Goal: Communication & Community: Answer question/provide support

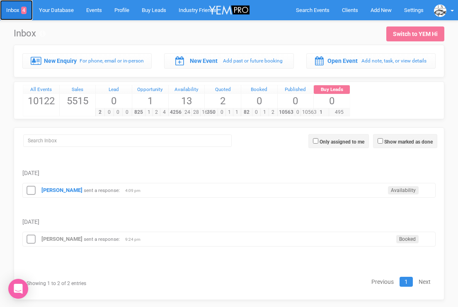
click at [16, 11] on link "Inbox 4" at bounding box center [16, 10] width 33 height 20
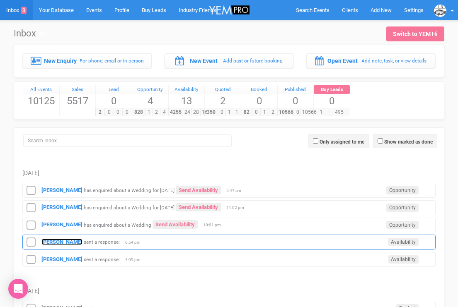
click at [53, 243] on strong "Danica" at bounding box center [61, 242] width 41 height 6
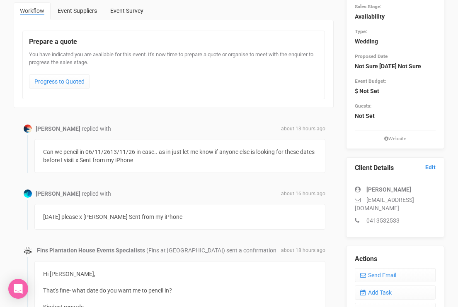
scroll to position [101, 0]
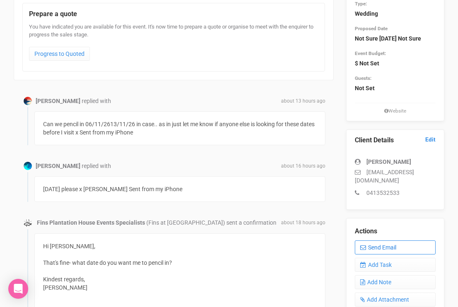
click at [367, 255] on link "Send Email" at bounding box center [394, 248] width 81 height 14
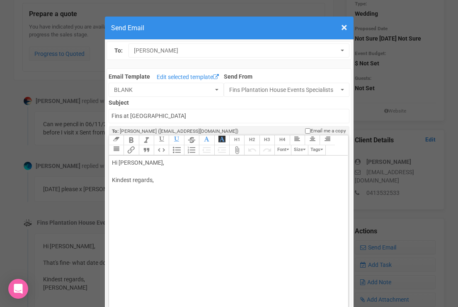
click at [176, 172] on div "Hi Danica, Kindest regards," at bounding box center [227, 180] width 230 height 43
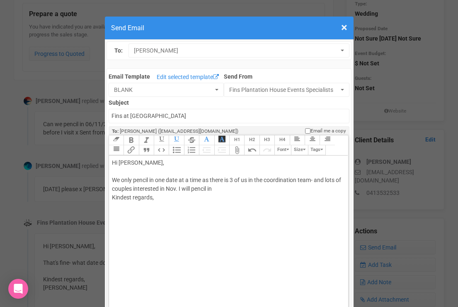
click at [226, 189] on div "Hi Danica, We only pencil in one date at a time as there is 3 of us in the coor…" at bounding box center [227, 189] width 230 height 61
click at [165, 217] on div "Hi Danica, We only pencil in one date at a time as there is 3 of us in the coor…" at bounding box center [227, 198] width 230 height 78
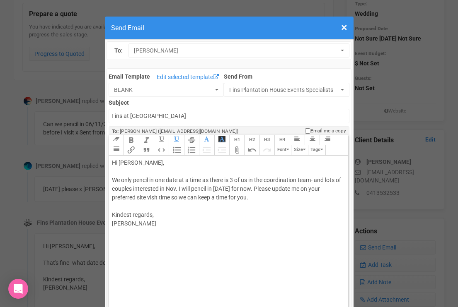
type trix-editor "<div>Hi Danica,<br><br>We only pencil in one date at a time as there is 3 of us…"
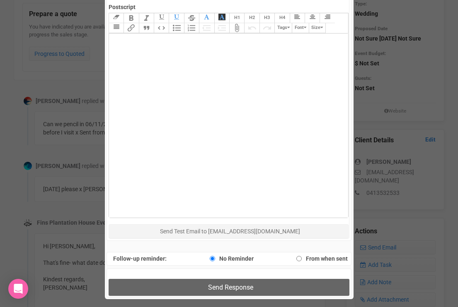
scroll to position [391, 0]
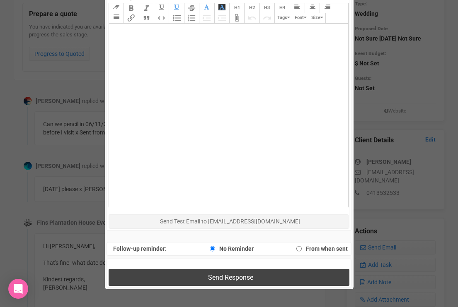
click at [165, 284] on button "Send Response" at bounding box center [228, 277] width 241 height 17
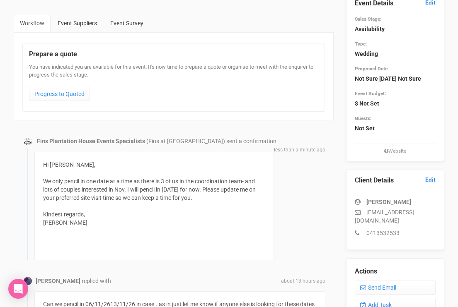
scroll to position [0, 0]
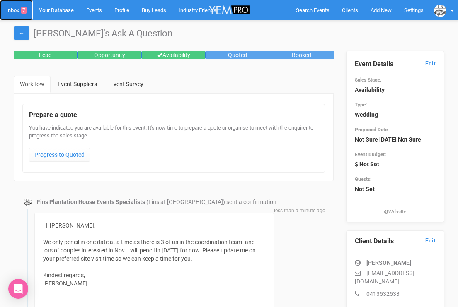
click at [10, 7] on link "Inbox 7" at bounding box center [16, 10] width 33 height 20
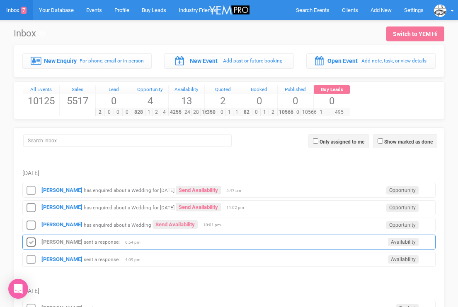
click at [30, 243] on icon at bounding box center [31, 242] width 12 height 11
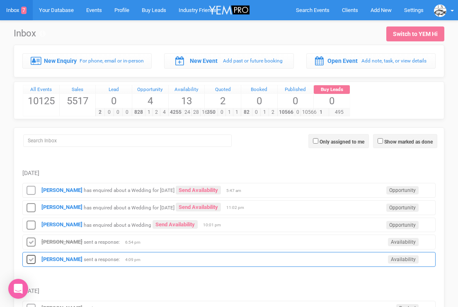
click at [32, 258] on icon at bounding box center [31, 260] width 12 height 11
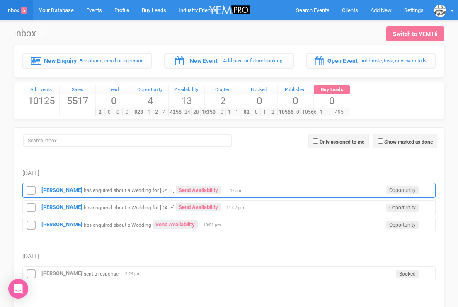
click at [59, 194] on div "Chantalle Labutte has enquired about a Wedding for 27th March 2027 Send Availab…" at bounding box center [228, 190] width 413 height 15
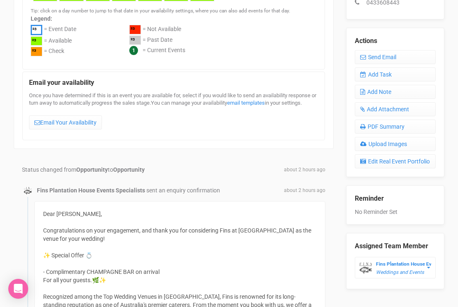
scroll to position [345, 0]
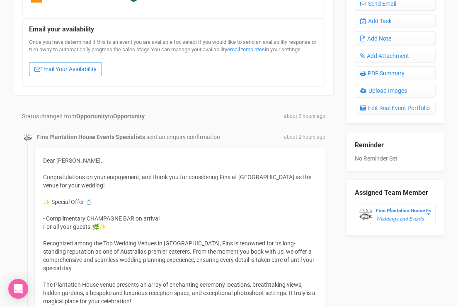
click at [92, 76] on link "Email Your Availability" at bounding box center [65, 69] width 73 height 14
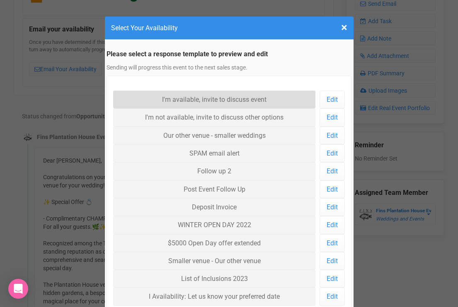
click at [158, 103] on link "I'm available, invite to discuss event" at bounding box center [214, 100] width 202 height 18
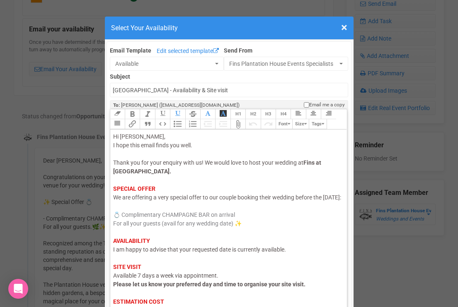
click at [143, 253] on span "I am happy to advise that your requested date is currently available." at bounding box center [199, 249] width 173 height 7
click at [142, 253] on span "I am happy to advise that your requested date is currently available." at bounding box center [199, 249] width 173 height 7
click at [174, 253] on span "I am happy to advise that your requested date is currently available." at bounding box center [199, 249] width 173 height 7
click at [231, 253] on span "I am happy to advise that your requested date is currently available." at bounding box center [199, 249] width 173 height 7
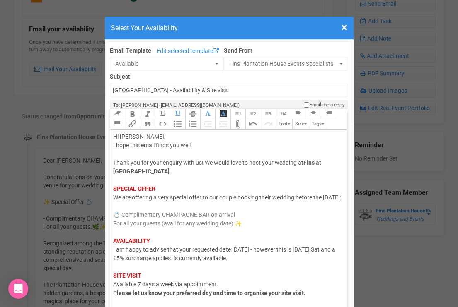
click at [284, 256] on span "I am happy to advise that your requested date Sat 27th March 2027 - however thi…" at bounding box center [224, 253] width 222 height 15
drag, startPoint x: 300, startPoint y: 268, endPoint x: 233, endPoint y: 267, distance: 67.1
click at [233, 267] on div "Hi Chantalle, I hope this email finds you well. Thank you for your enquiry with…" at bounding box center [227, 254] width 228 height 243
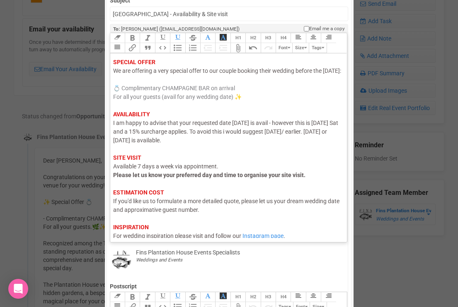
scroll to position [69, 0]
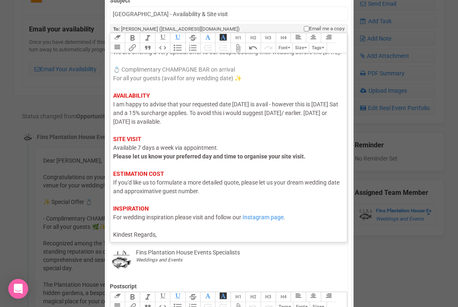
click at [215, 200] on div "Hi Chantalle, I hope this email finds you well. Thank you for your enquiry with…" at bounding box center [227, 113] width 228 height 252
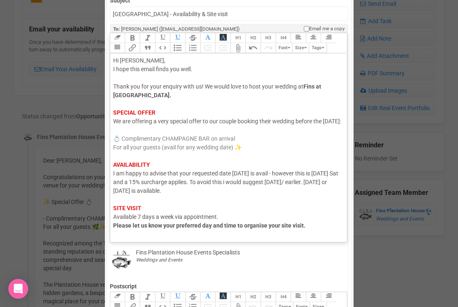
click at [188, 97] on div "Hi Chantalle, I hope this email finds you well. Thank you for your enquiry with…" at bounding box center [227, 182] width 228 height 252
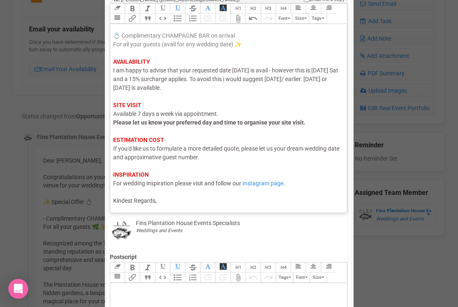
scroll to position [123, 0]
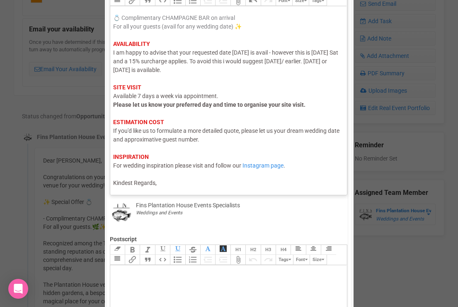
click at [169, 185] on div "Hi Chantalle, I hope this email finds you well. Thank you for your enquiry with…" at bounding box center [227, 48] width 228 height 278
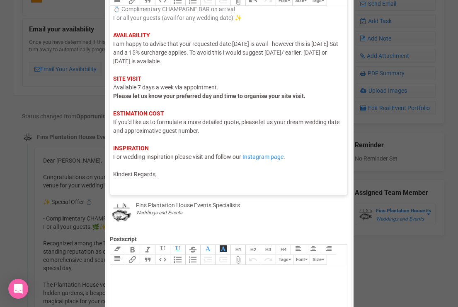
scroll to position [113, 0]
type trix-editor "<div><span style="color: rgb(95, 88, 88);">Hi Chantalle,</span><br><span style=…"
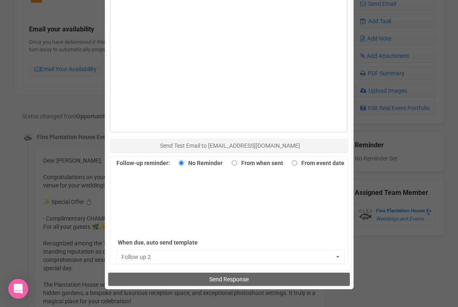
scroll to position [443, 0]
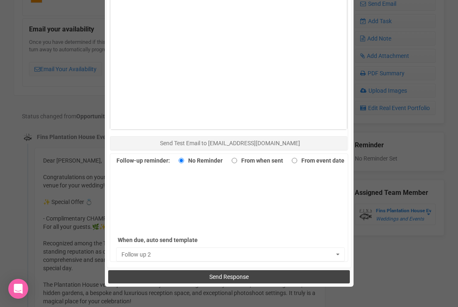
click at [165, 272] on button "Send Response" at bounding box center [228, 276] width 241 height 13
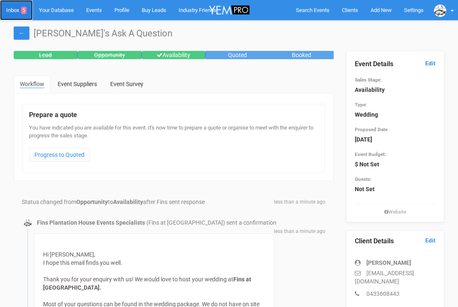
click at [16, 10] on link "Inbox 5" at bounding box center [16, 10] width 33 height 20
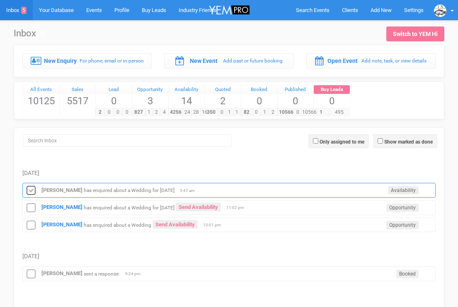
click at [33, 188] on icon at bounding box center [31, 191] width 12 height 11
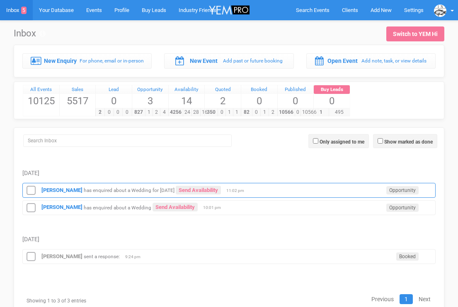
click at [52, 194] on div "[PERSON_NAME] has enquired about a Wedding for [DATE] Send Availability Opportu…" at bounding box center [228, 190] width 413 height 15
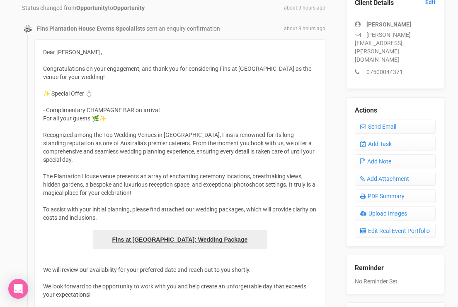
scroll to position [227, 0]
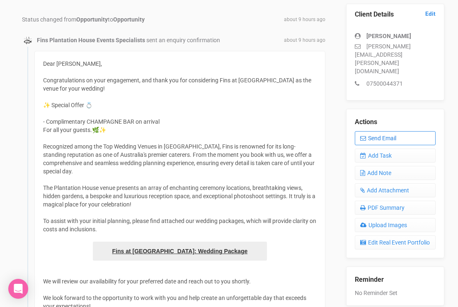
click at [366, 131] on link "Send Email" at bounding box center [394, 138] width 81 height 14
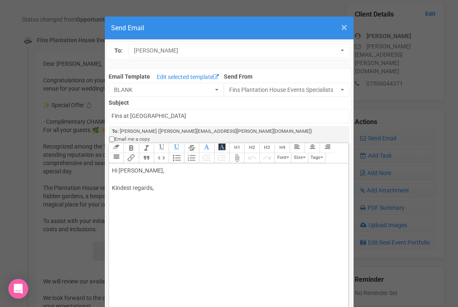
click at [342, 31] on span "×" at bounding box center [344, 28] width 6 height 14
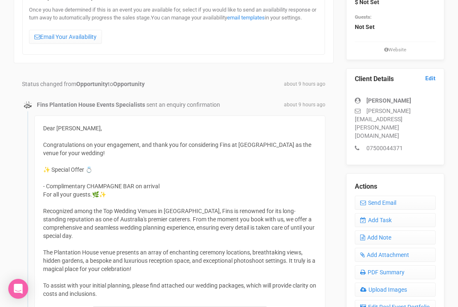
scroll to position [158, 0]
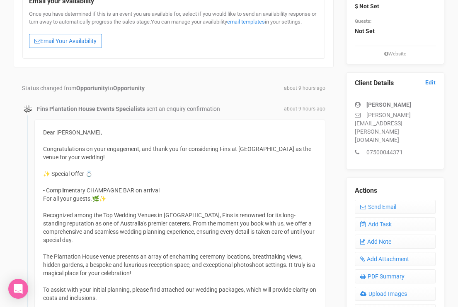
click at [84, 48] on link "Email Your Availability" at bounding box center [65, 41] width 73 height 14
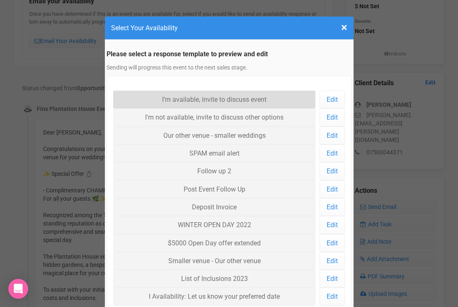
click at [149, 95] on link "I'm available, invite to discuss event" at bounding box center [214, 100] width 202 height 18
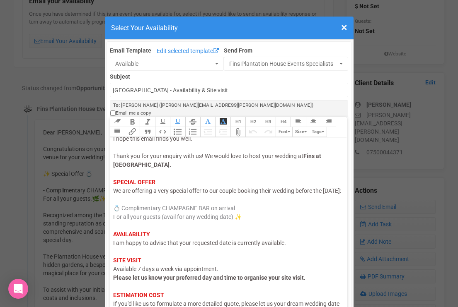
scroll to position [22, 0]
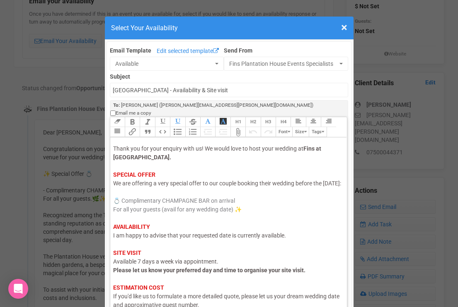
click at [146, 238] on span "I am happy to advise that your requested date is currently available." at bounding box center [199, 235] width 173 height 7
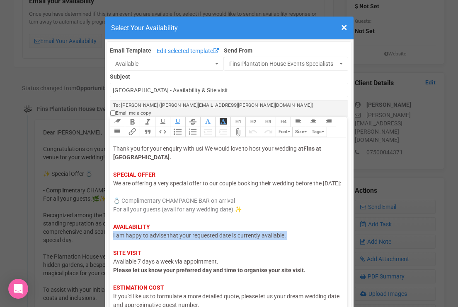
click at [146, 238] on span "I am happy to advise that your requested date is currently available." at bounding box center [199, 235] width 173 height 7
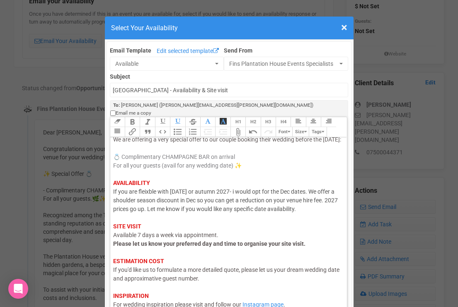
scroll to position [82, 0]
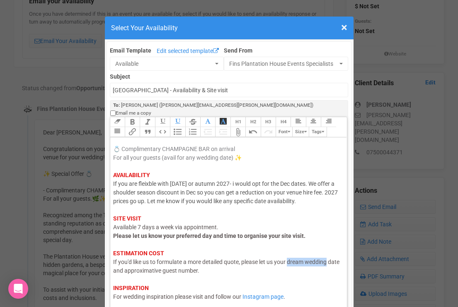
drag, startPoint x: 289, startPoint y: 254, endPoint x: 330, endPoint y: 258, distance: 40.8
click at [330, 258] on div "Hi [PERSON_NAME], I hope this email finds you well. Thank you for your enquiry …" at bounding box center [227, 193] width 228 height 252
drag, startPoint x: 162, startPoint y: 263, endPoint x: 138, endPoint y: 263, distance: 24.4
click at [138, 263] on span "If you'd like us to formulate a more detailed quote, please let us your date pr…" at bounding box center [224, 266] width 222 height 15
click at [210, 265] on span "If you'd like us to formulate a more detailed quote, please let us your date pr…" at bounding box center [224, 266] width 222 height 15
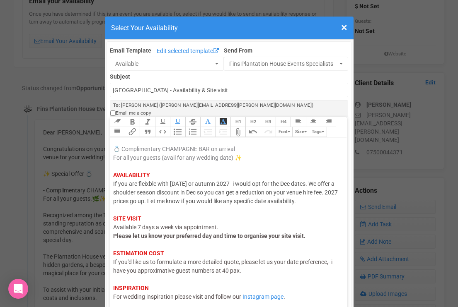
click at [331, 259] on span "If you'd like us to formulate a more detailed quote, please let us your date pr…" at bounding box center [222, 266] width 219 height 15
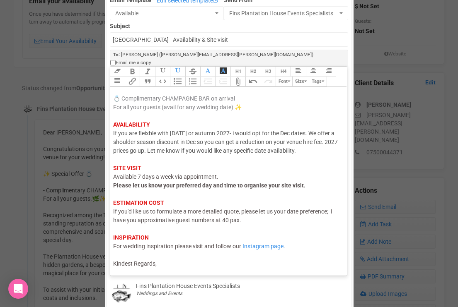
scroll to position [60, 0]
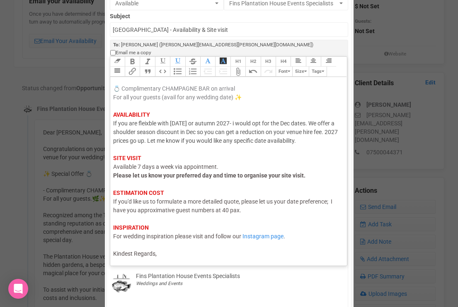
click at [208, 246] on div "Hi [PERSON_NAME], I hope this email finds you well. Thank you for your enquiry …" at bounding box center [227, 132] width 228 height 252
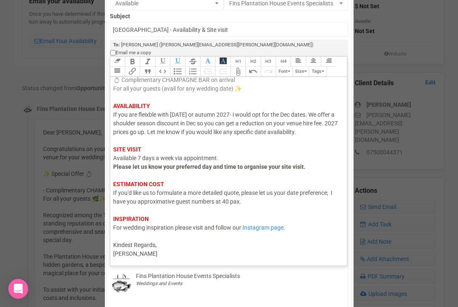
type trix-editor "<div><span style="color: rgb(95, 88, 88);">Hi [PERSON_NAME],</span><br><span st…"
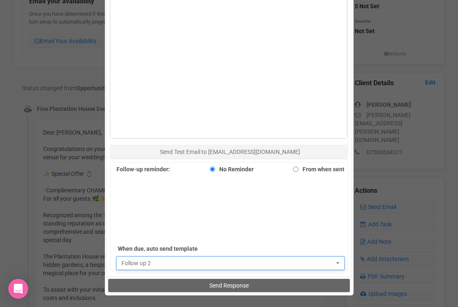
scroll to position [452, 0]
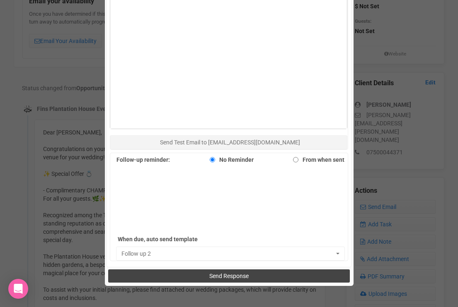
click at [208, 270] on button "Send Response" at bounding box center [228, 276] width 241 height 13
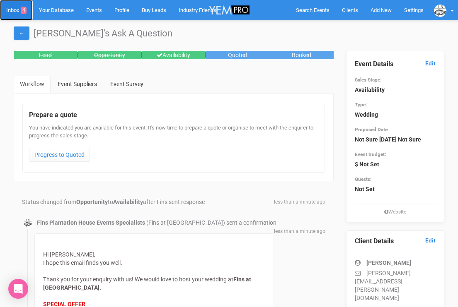
click at [15, 10] on link "Inbox 4" at bounding box center [16, 10] width 33 height 20
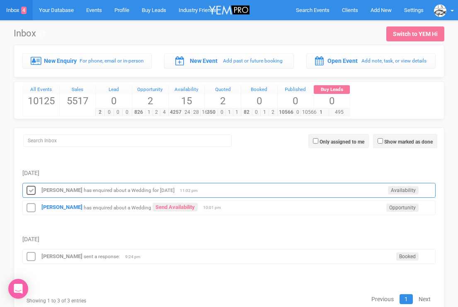
click at [35, 192] on icon at bounding box center [31, 191] width 12 height 11
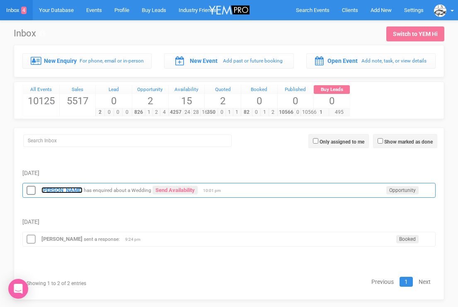
click at [55, 188] on strong "[PERSON_NAME]" at bounding box center [61, 190] width 41 height 6
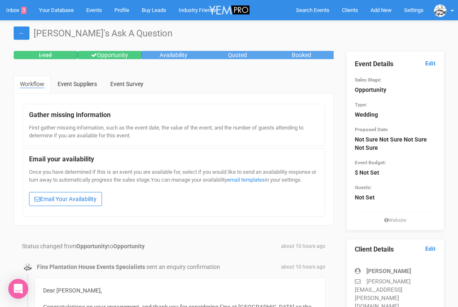
click at [53, 206] on link "Email Your Availability" at bounding box center [65, 199] width 73 height 14
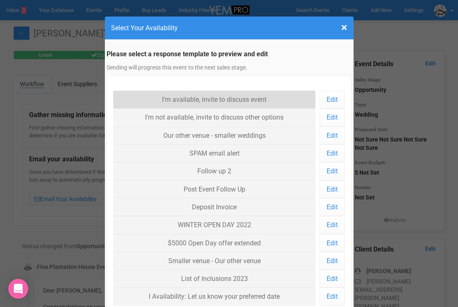
click at [165, 95] on link "I'm available, invite to discuss event" at bounding box center [214, 100] width 202 height 18
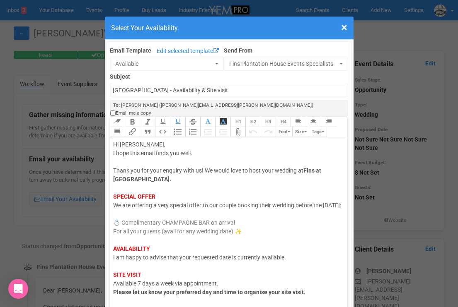
click at [144, 260] on span "I am happy to advise that your requested date is currently available." at bounding box center [199, 257] width 173 height 7
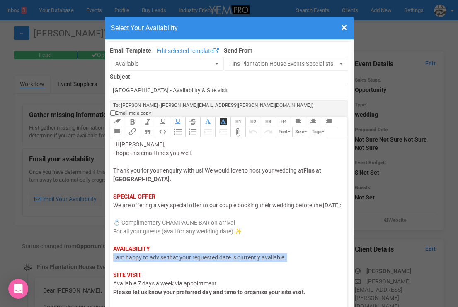
click at [144, 260] on span "I am happy to advise that your requested date is currently available." at bounding box center [199, 257] width 173 height 7
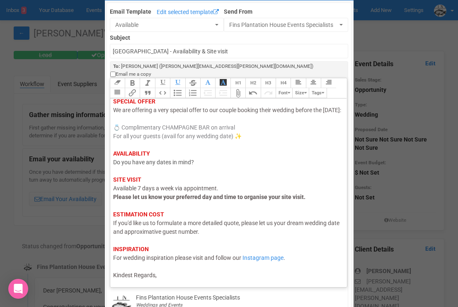
scroll to position [70, 0]
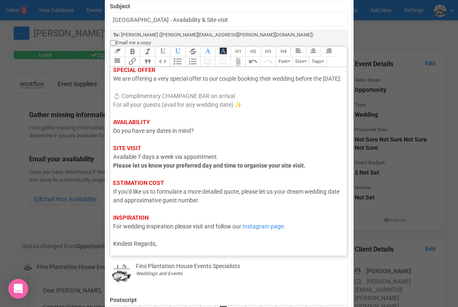
click at [164, 239] on div "Hi Caitlin, I hope this email finds you well. Thank you for your enquiry with u…" at bounding box center [227, 131] width 228 height 235
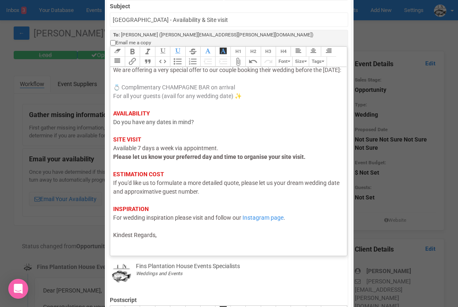
scroll to position [70, 0]
type trix-editor "<div><span style="color: rgb(95, 88, 88);">Hi Caitlin,</span><br><span style="c…"
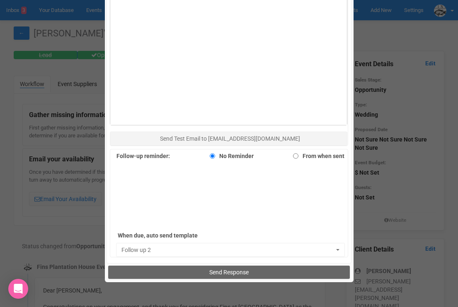
scroll to position [557, 0]
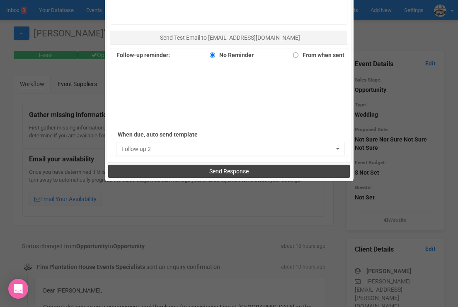
click at [198, 165] on button "Send Response" at bounding box center [228, 171] width 241 height 13
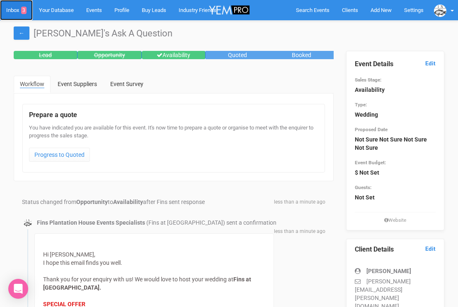
click at [16, 7] on link "Inbox 3" at bounding box center [16, 10] width 33 height 20
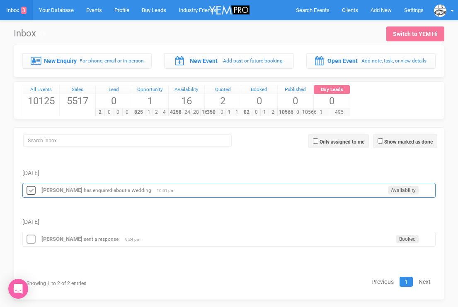
click at [31, 192] on icon at bounding box center [31, 191] width 12 height 11
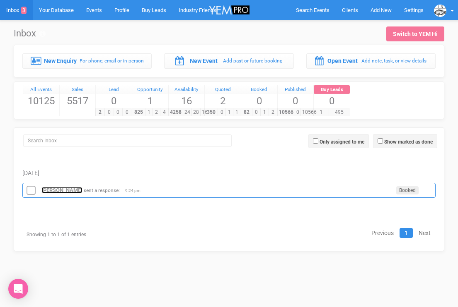
click at [58, 190] on strong "[PERSON_NAME]" at bounding box center [61, 190] width 41 height 6
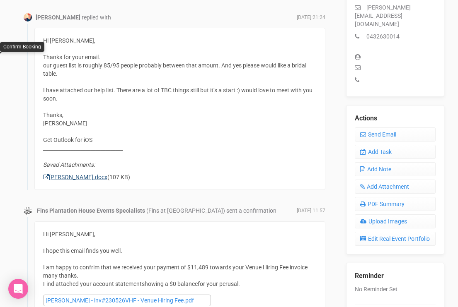
scroll to position [277, 0]
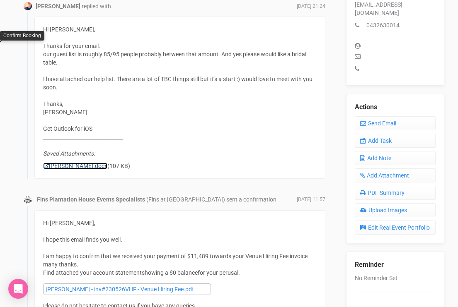
click at [101, 165] on link "Brooke_and_Rhys_Helplist.docx" at bounding box center [75, 166] width 64 height 7
